Goal: Task Accomplishment & Management: Manage account settings

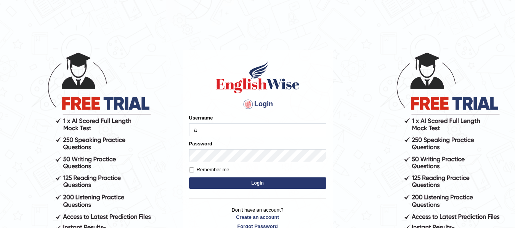
type input "andersons"
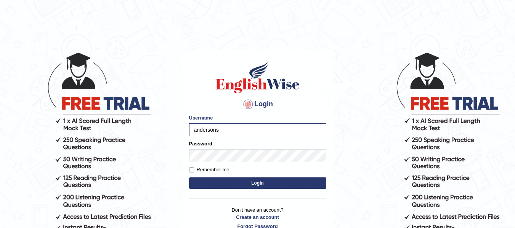
click at [221, 163] on form "Please fix the following errors: Username [PERSON_NAME] Password Remember me Lo…" at bounding box center [257, 152] width 137 height 77
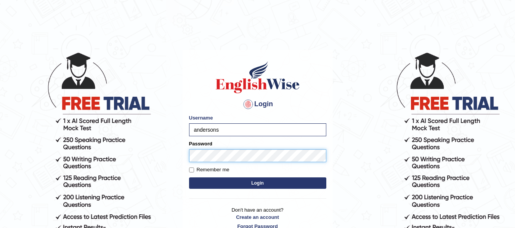
click at [189, 178] on button "Login" at bounding box center [257, 183] width 137 height 11
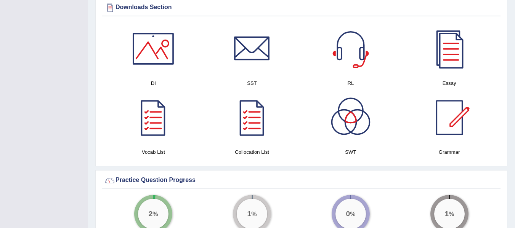
scroll to position [441, 0]
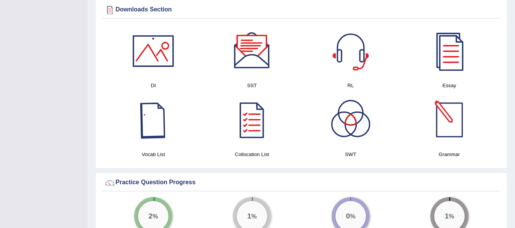
click at [160, 107] on div at bounding box center [152, 119] width 53 height 53
